Goal: Information Seeking & Learning: Learn about a topic

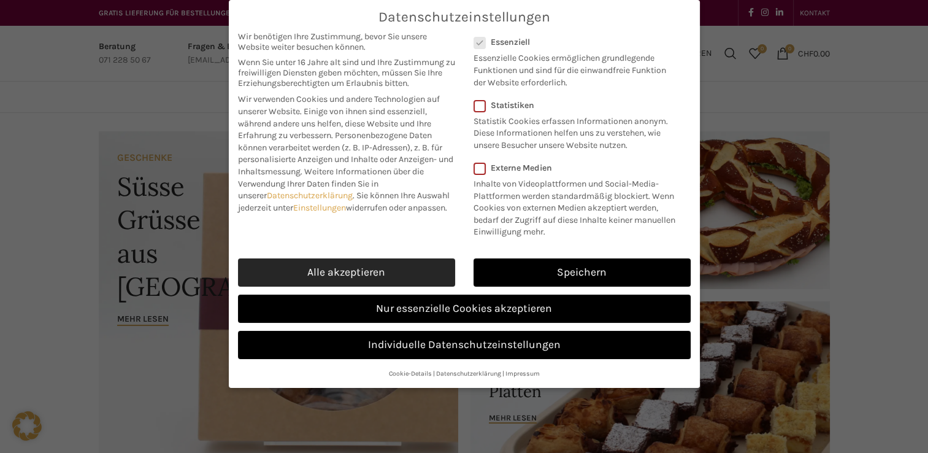
click at [383, 263] on link "Alle akzeptieren" at bounding box center [346, 272] width 217 height 28
checkbox input "true"
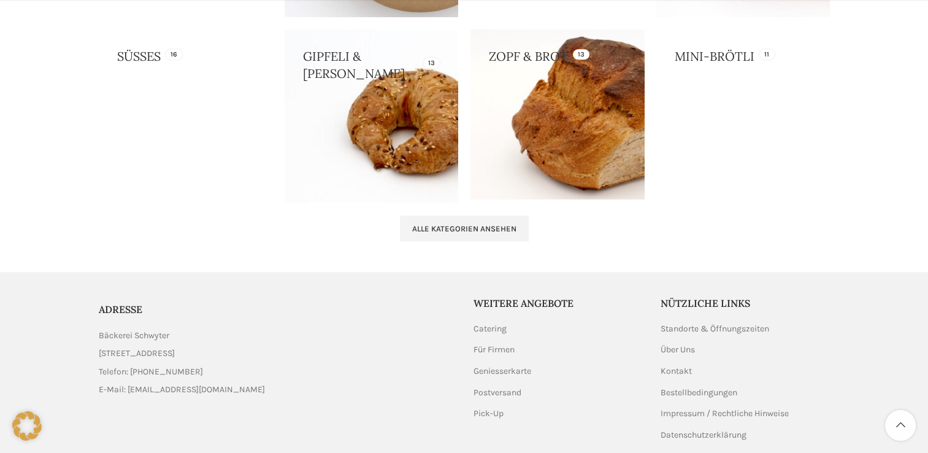
scroll to position [1345, 0]
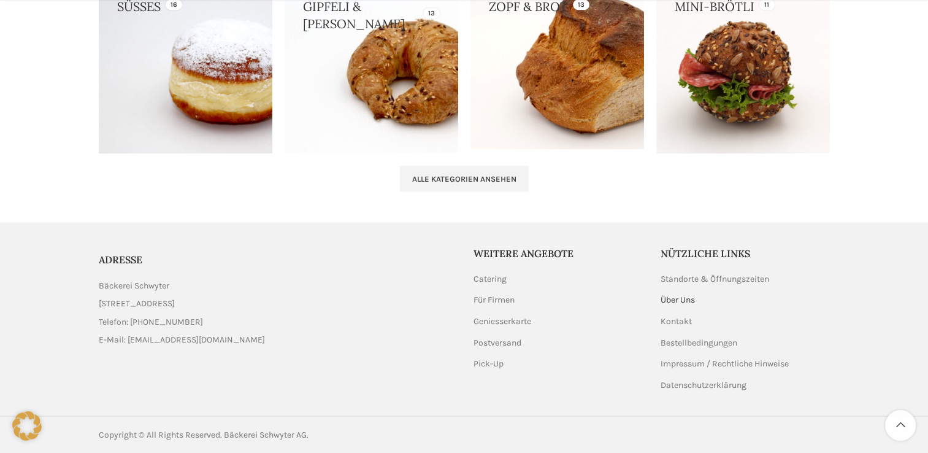
click at [674, 296] on link "Über Uns" at bounding box center [679, 300] width 36 height 12
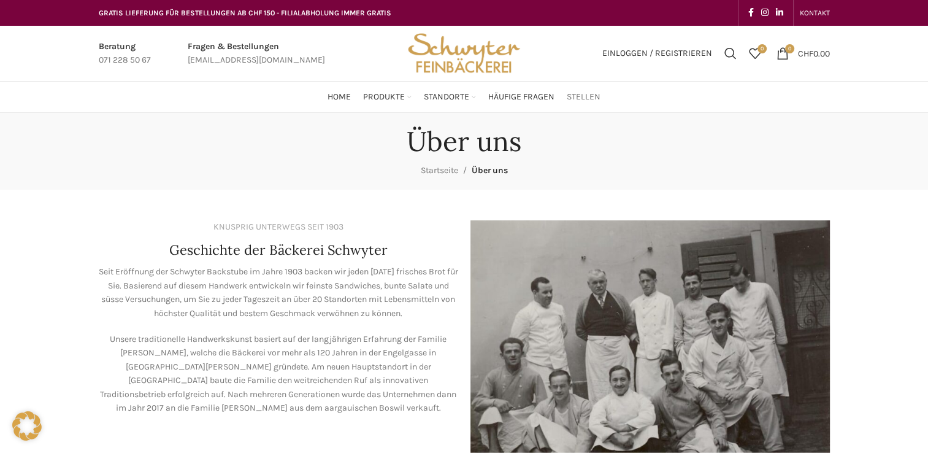
click at [572, 91] on span "Stellen" at bounding box center [584, 97] width 34 height 12
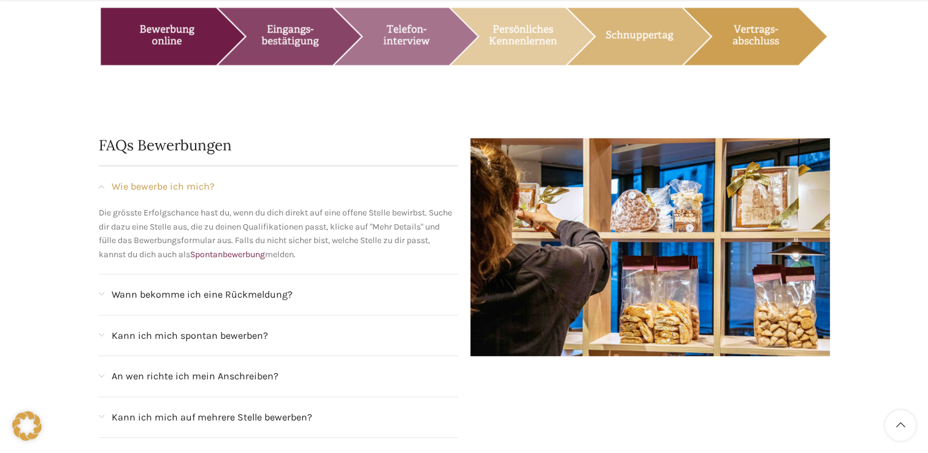
scroll to position [1043, 0]
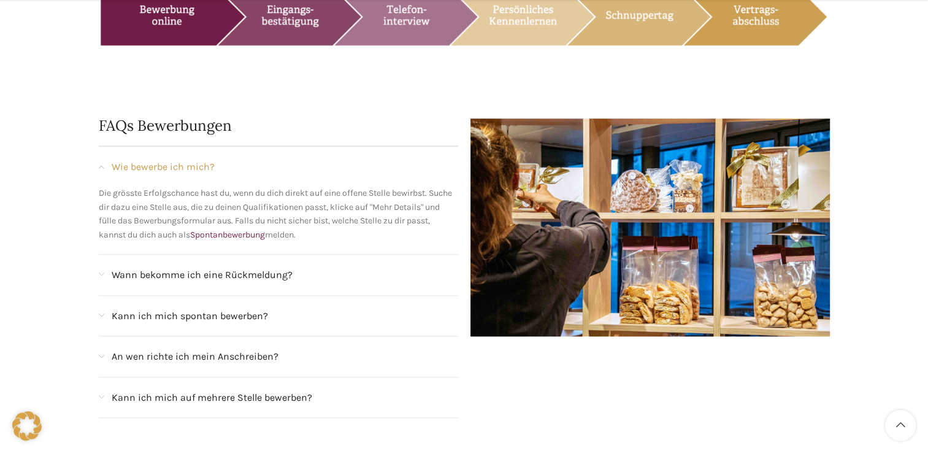
click at [204, 348] on span "An wen richte ich mein Anschreiben?" at bounding box center [195, 356] width 167 height 16
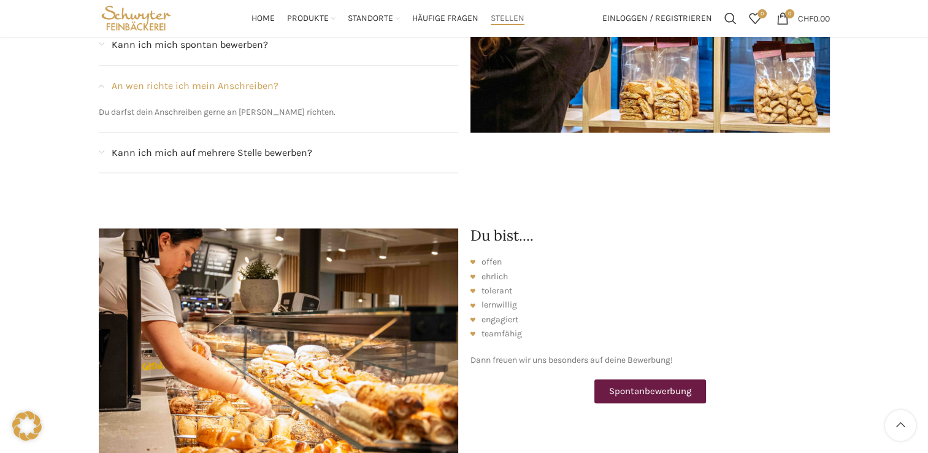
scroll to position [1227, 0]
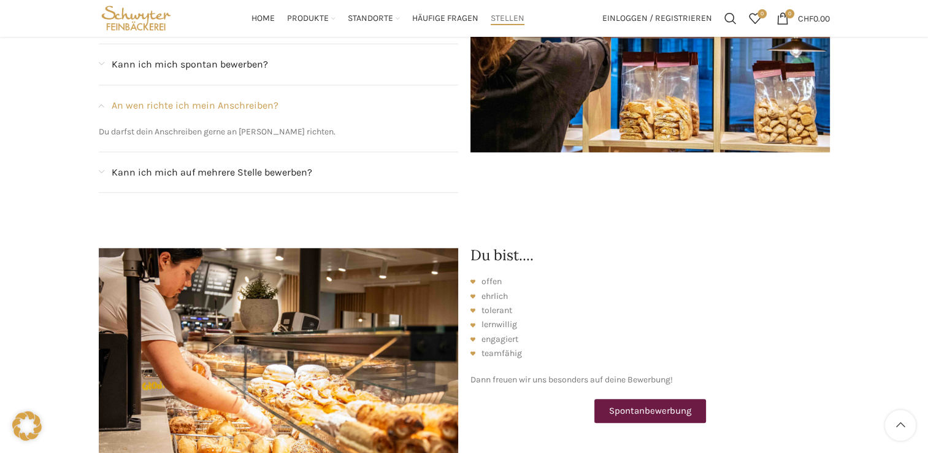
click at [656, 406] on span "Spontanbewerbung" at bounding box center [650, 410] width 82 height 9
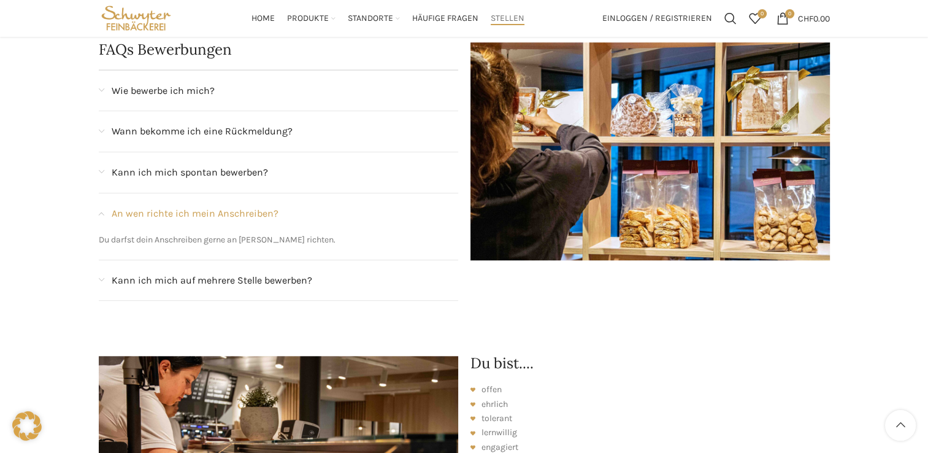
scroll to position [1104, 0]
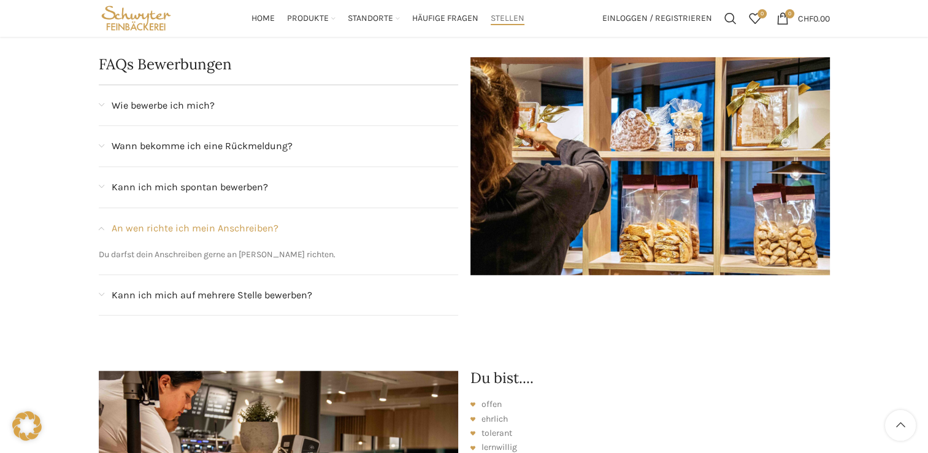
click at [170, 138] on span "Wann bekomme ich eine Rückmeldung?" at bounding box center [202, 146] width 181 height 16
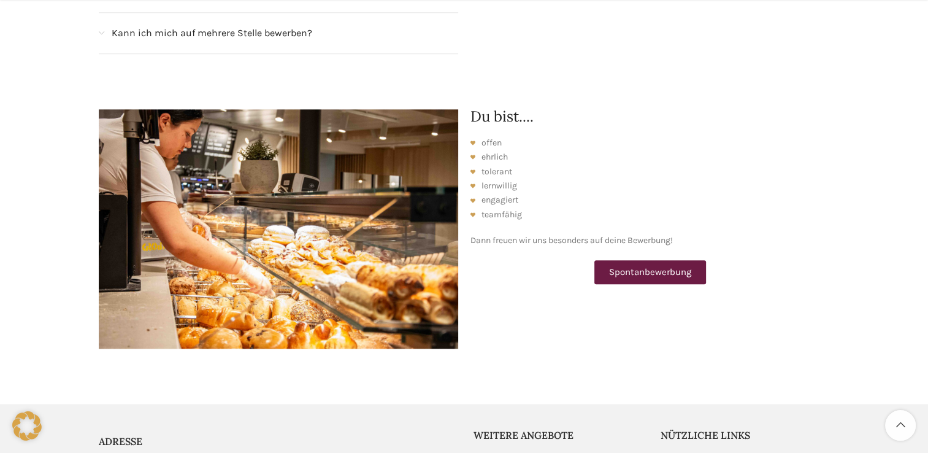
scroll to position [1472, 0]
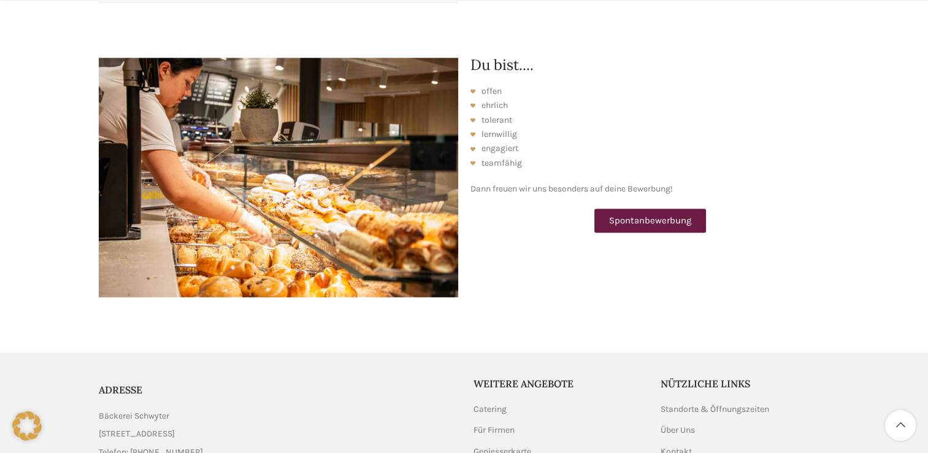
click at [688, 216] on span "Spontanbewerbung" at bounding box center [650, 220] width 82 height 9
